Goal: Find specific page/section: Find specific page/section

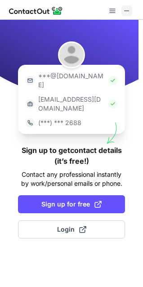
click at [129, 12] on span at bounding box center [126, 10] width 7 height 7
